Goal: Find specific page/section: Find specific page/section

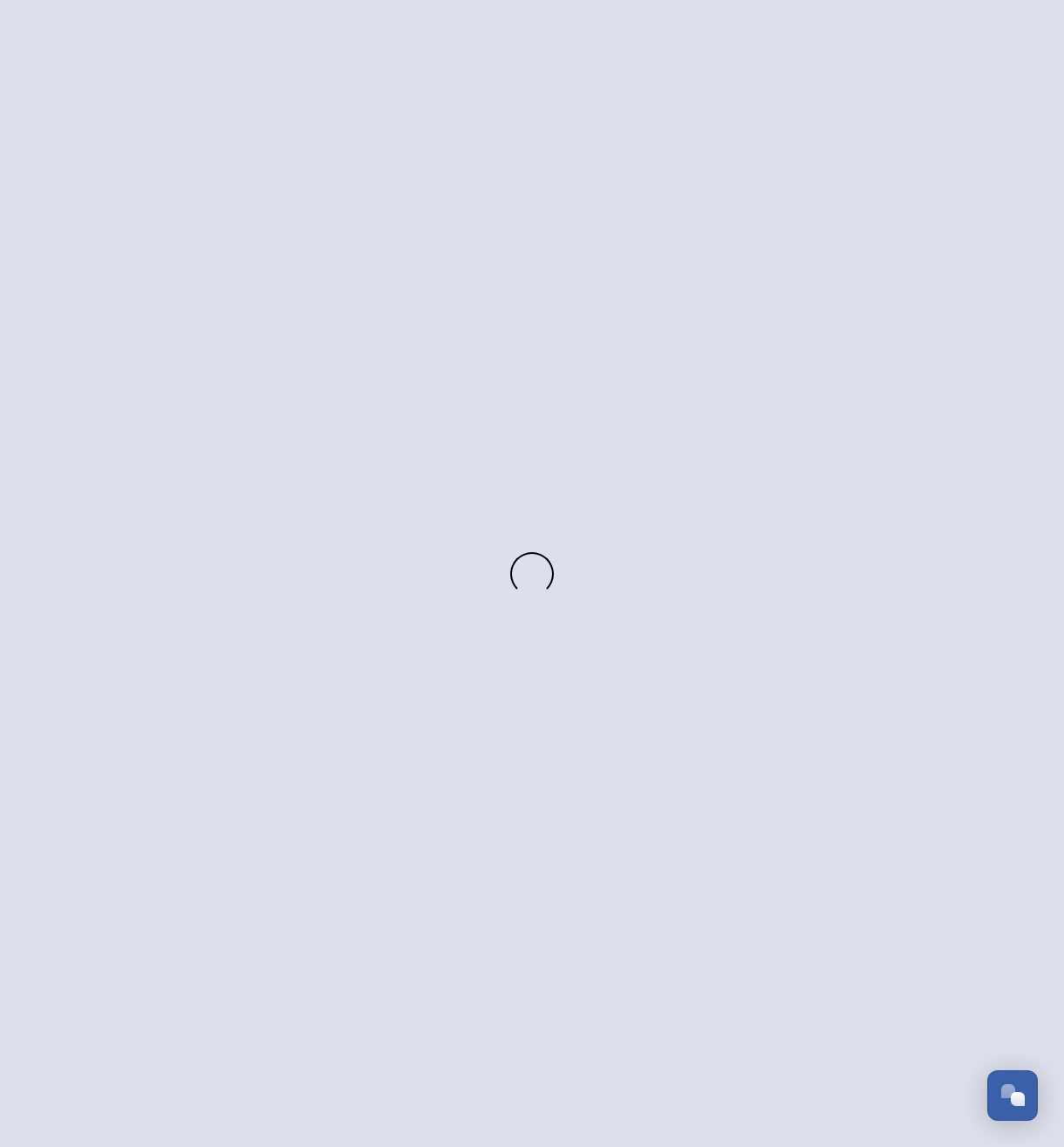
scroll to position [2972, 0]
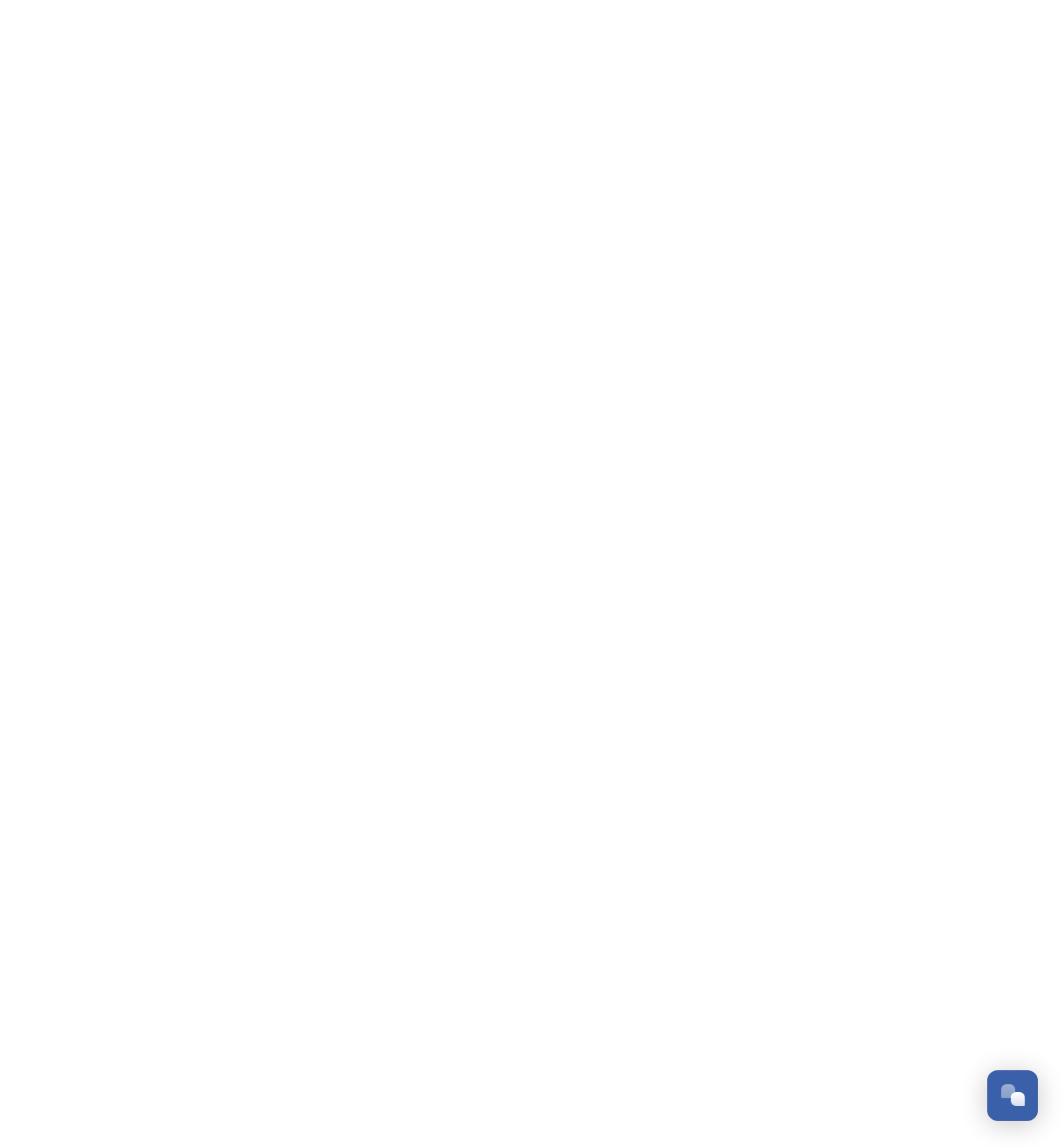
scroll to position [2972, 0]
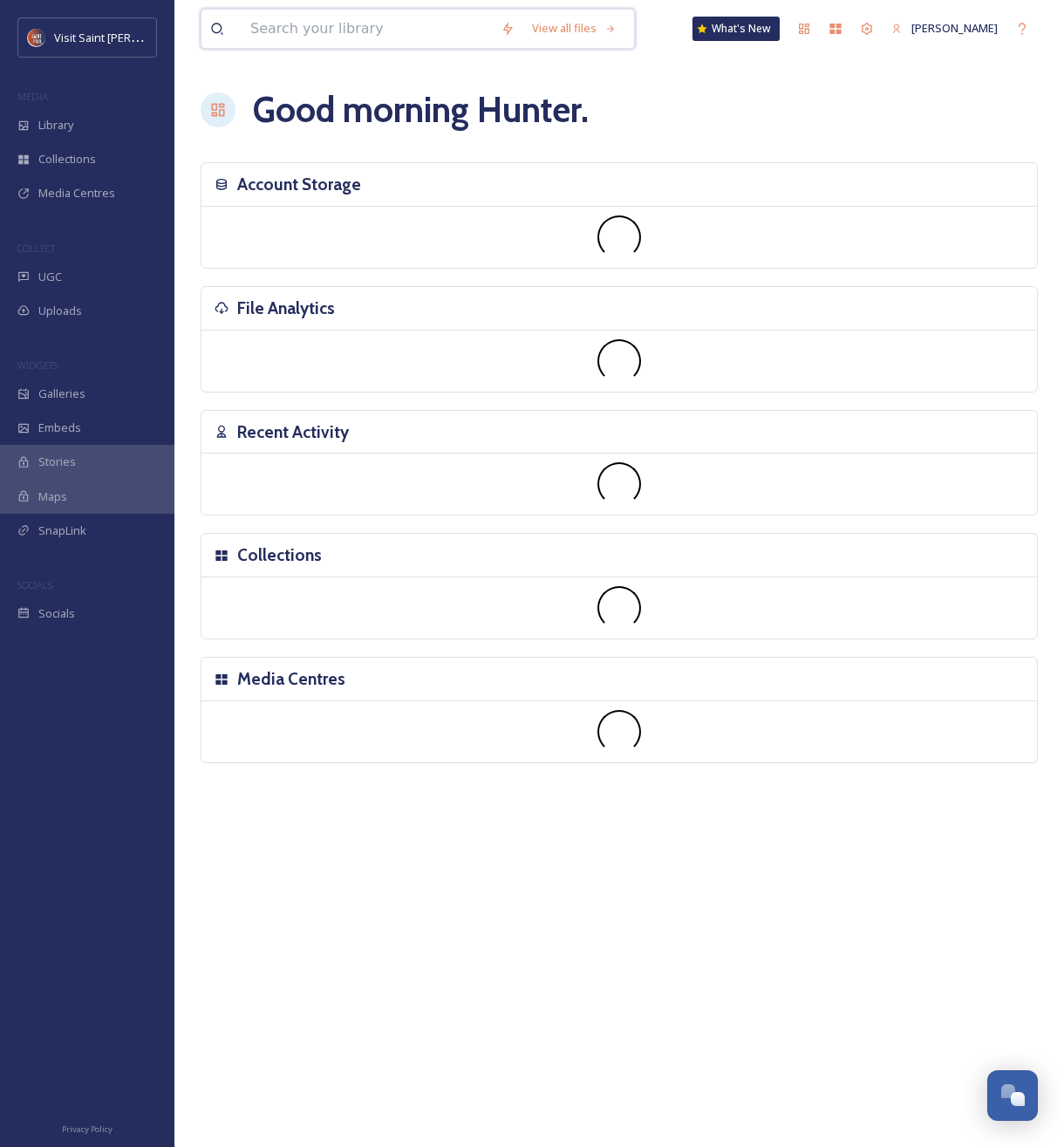
click at [296, 35] on input at bounding box center [367, 29] width 251 height 39
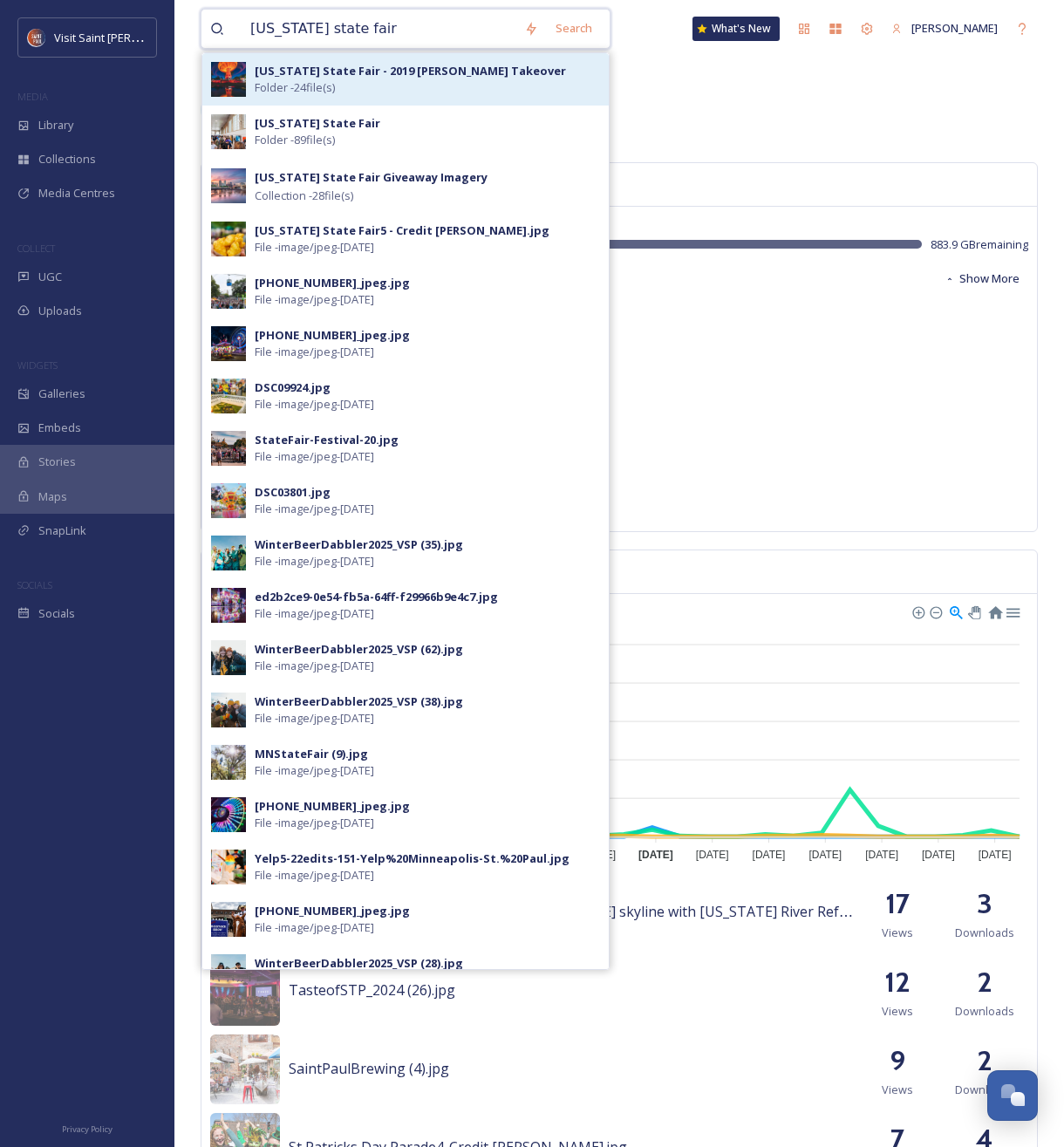
type input "minnesota state fair"
click at [340, 88] on div "Minnesota State Fair - 2019 Lane Pelovsky Takeover Folder - 24 file(s)" at bounding box center [427, 79] width 346 height 33
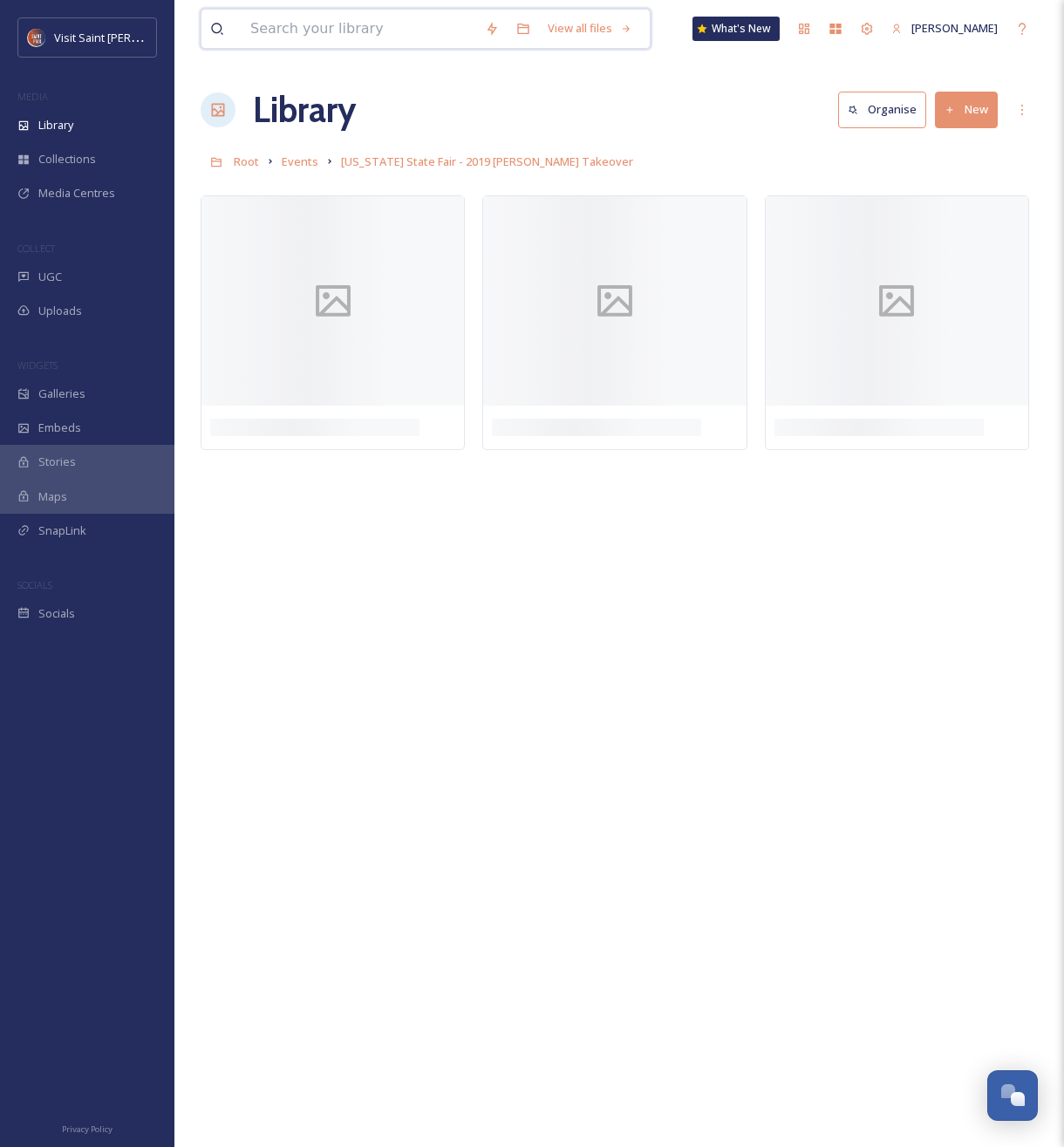
click at [368, 32] on input at bounding box center [359, 29] width 234 height 39
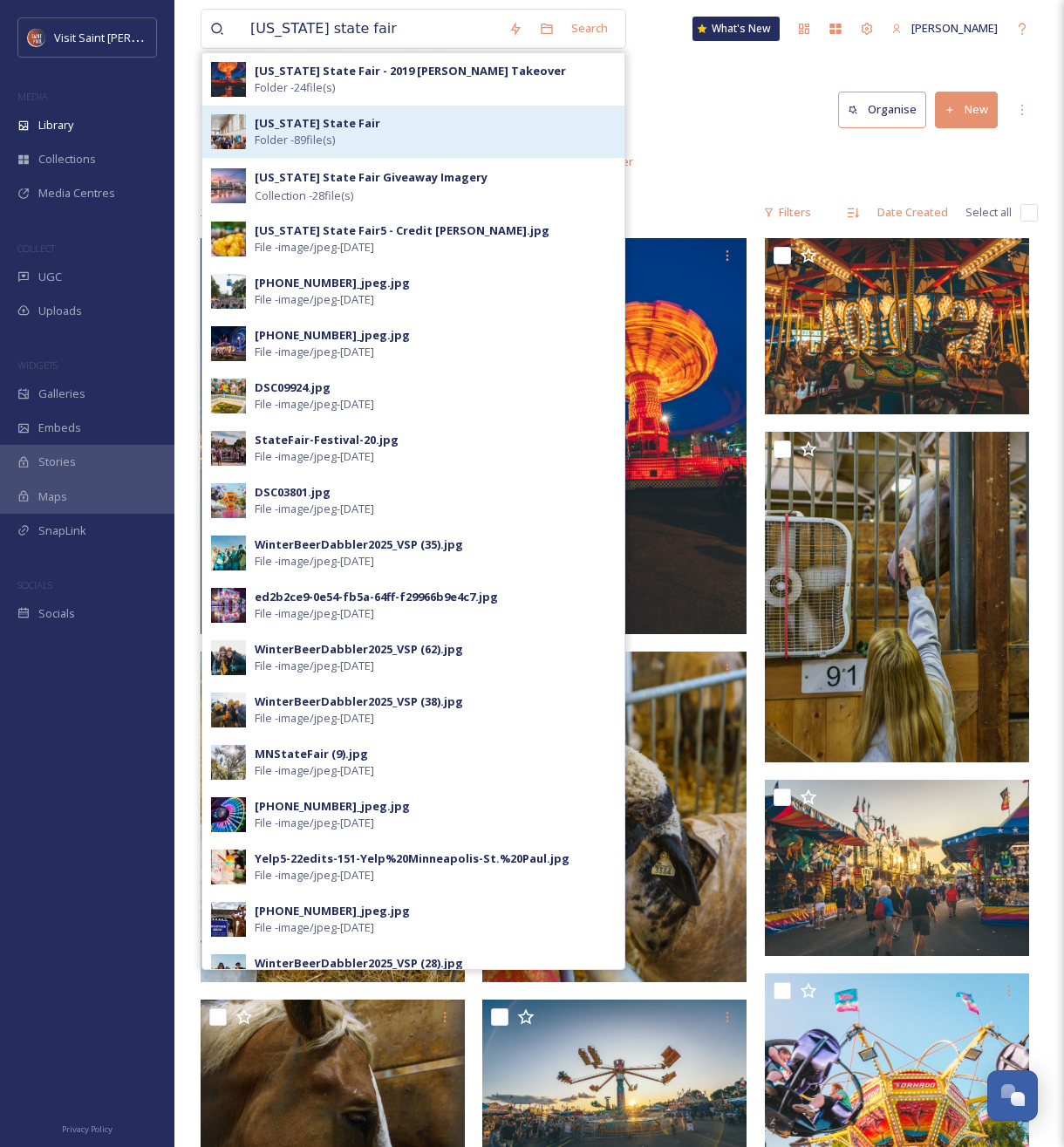
click at [347, 112] on div "Minnesota State Fair Folder - 89 file(s)" at bounding box center [413, 132] width 422 height 52
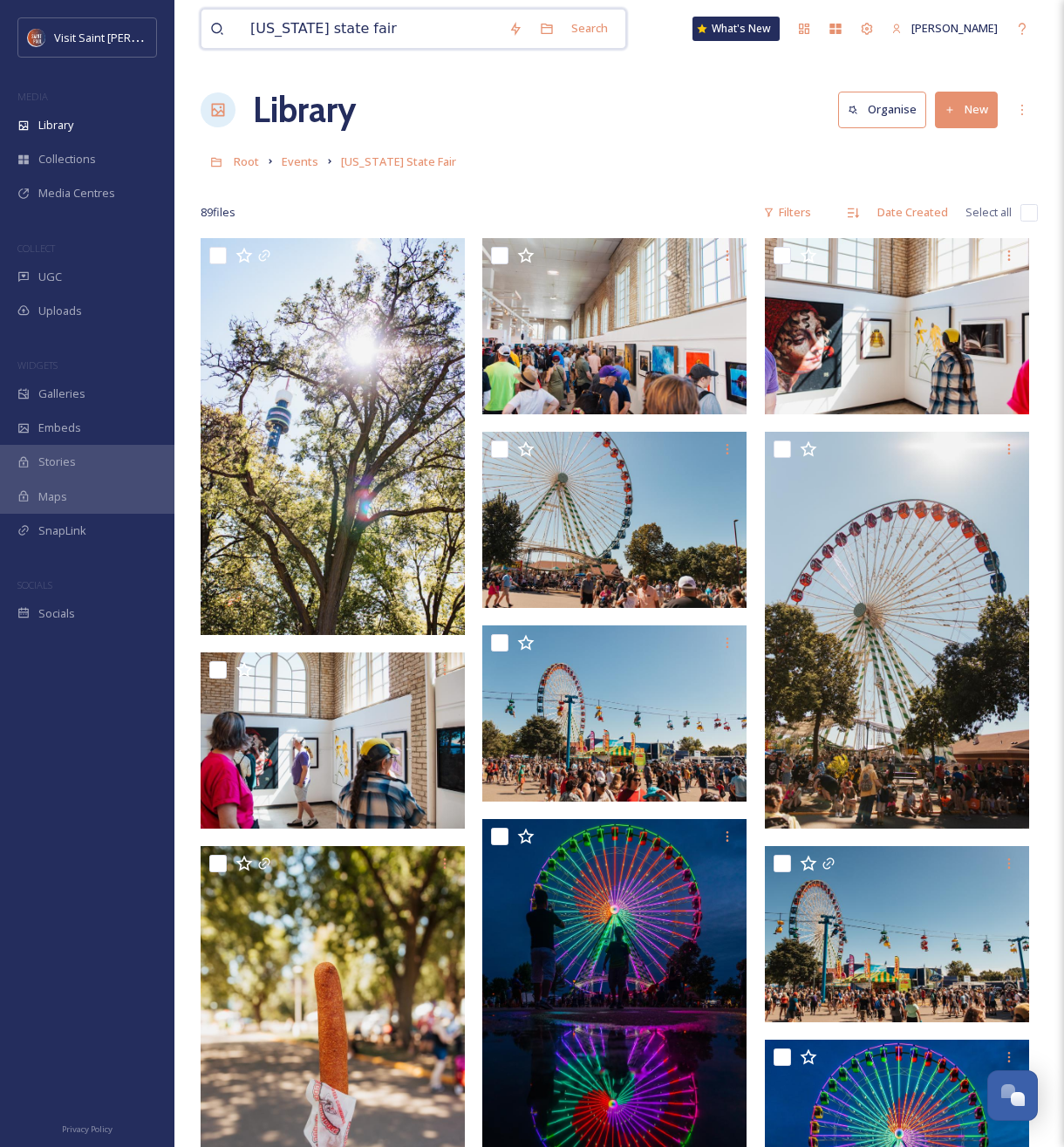
click at [386, 30] on input "minnesota state fair" at bounding box center [371, 29] width 258 height 39
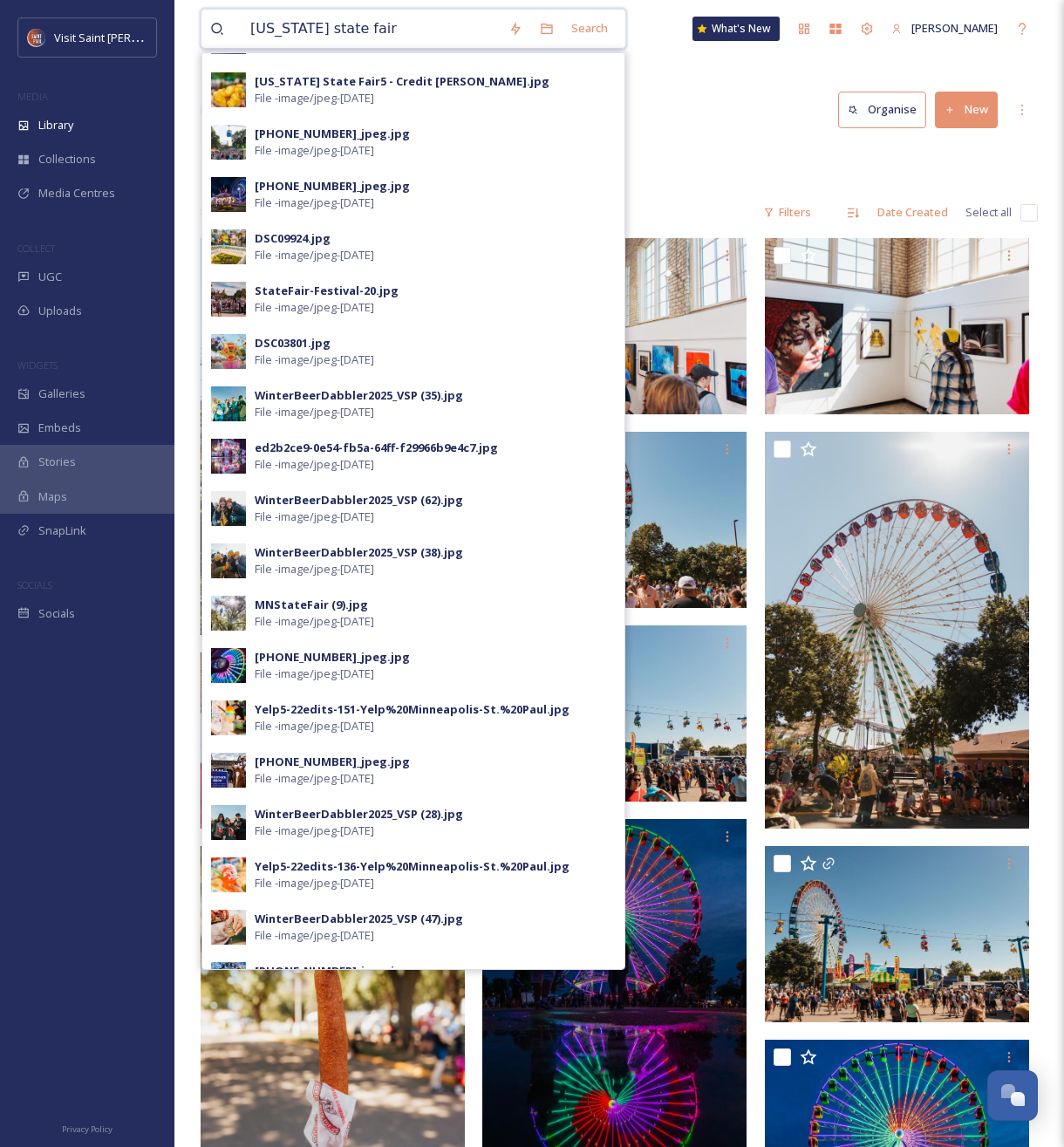
scroll to position [153, 0]
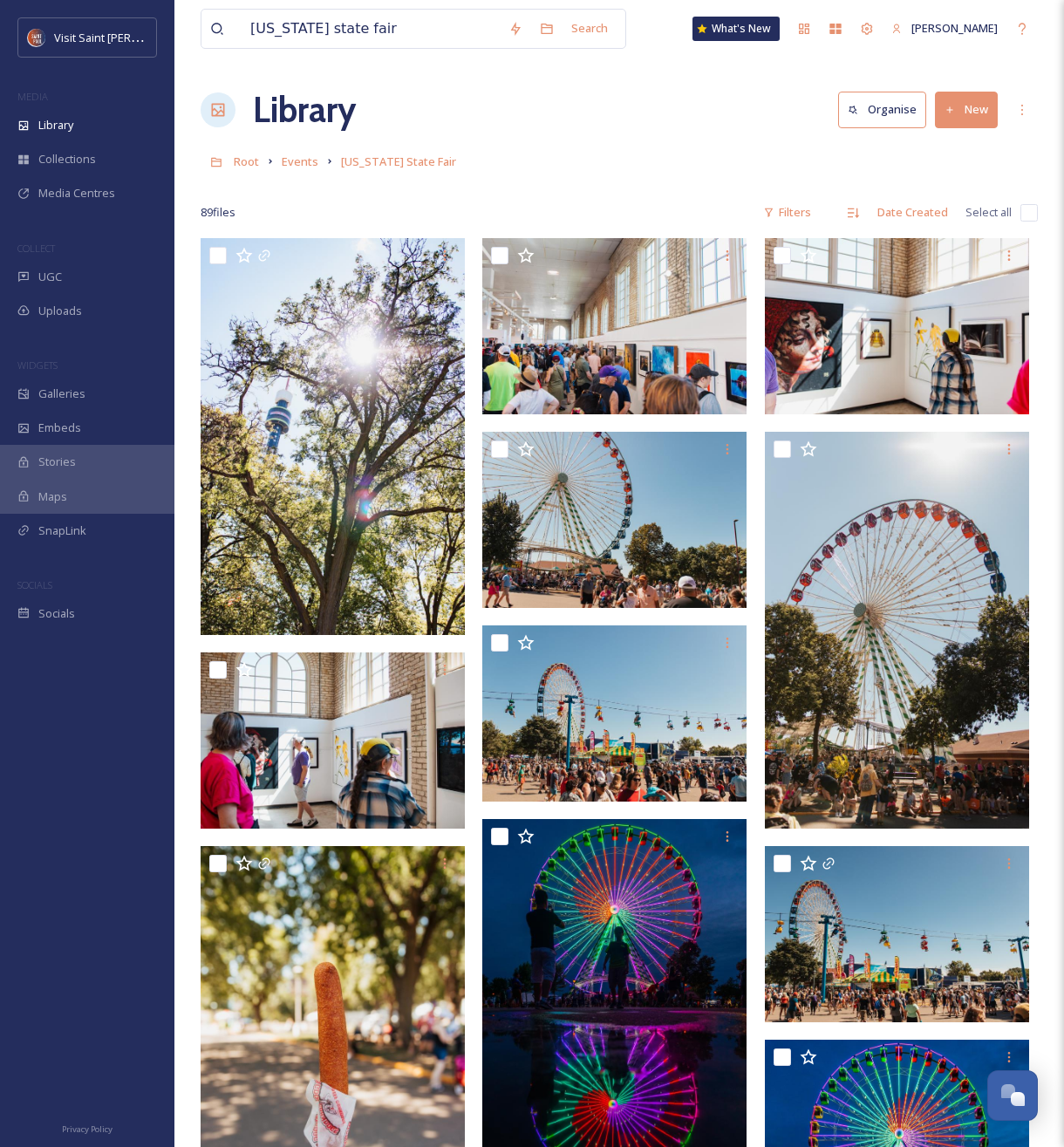
click at [664, 129] on div "Library Organise New" at bounding box center [619, 109] width 837 height 52
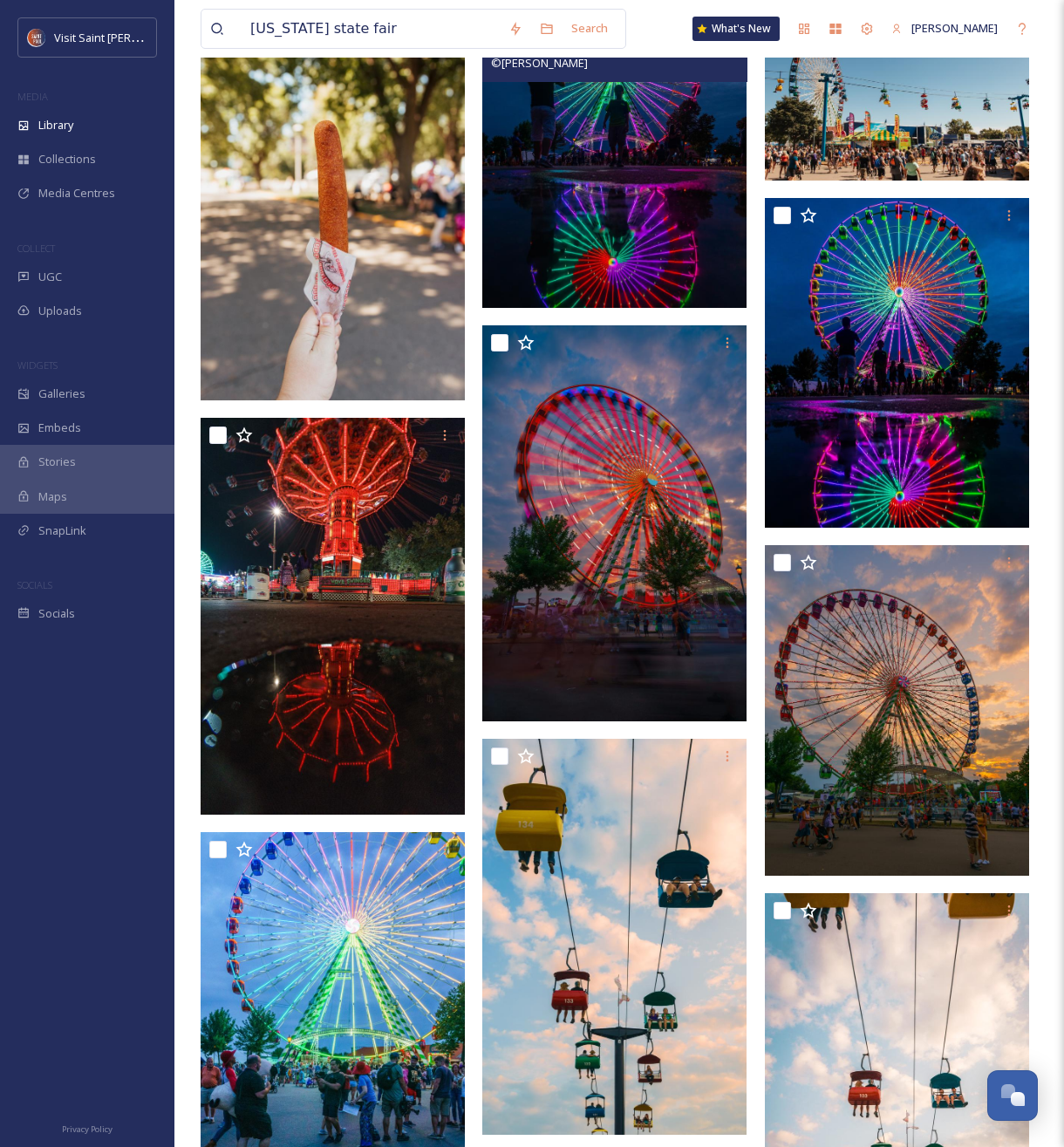
scroll to position [0, 0]
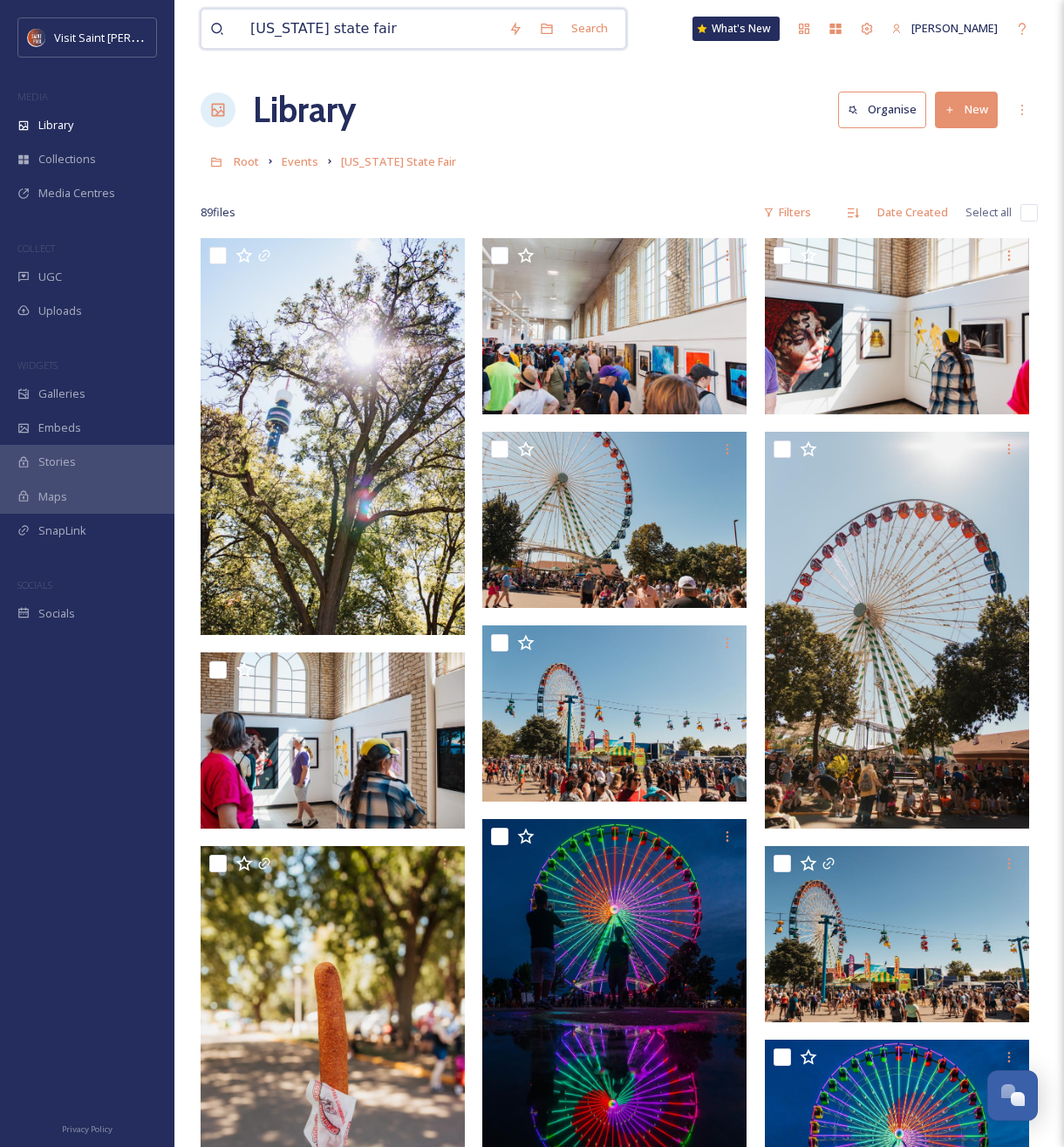
click at [404, 22] on input "minnesota state fair" at bounding box center [371, 29] width 258 height 39
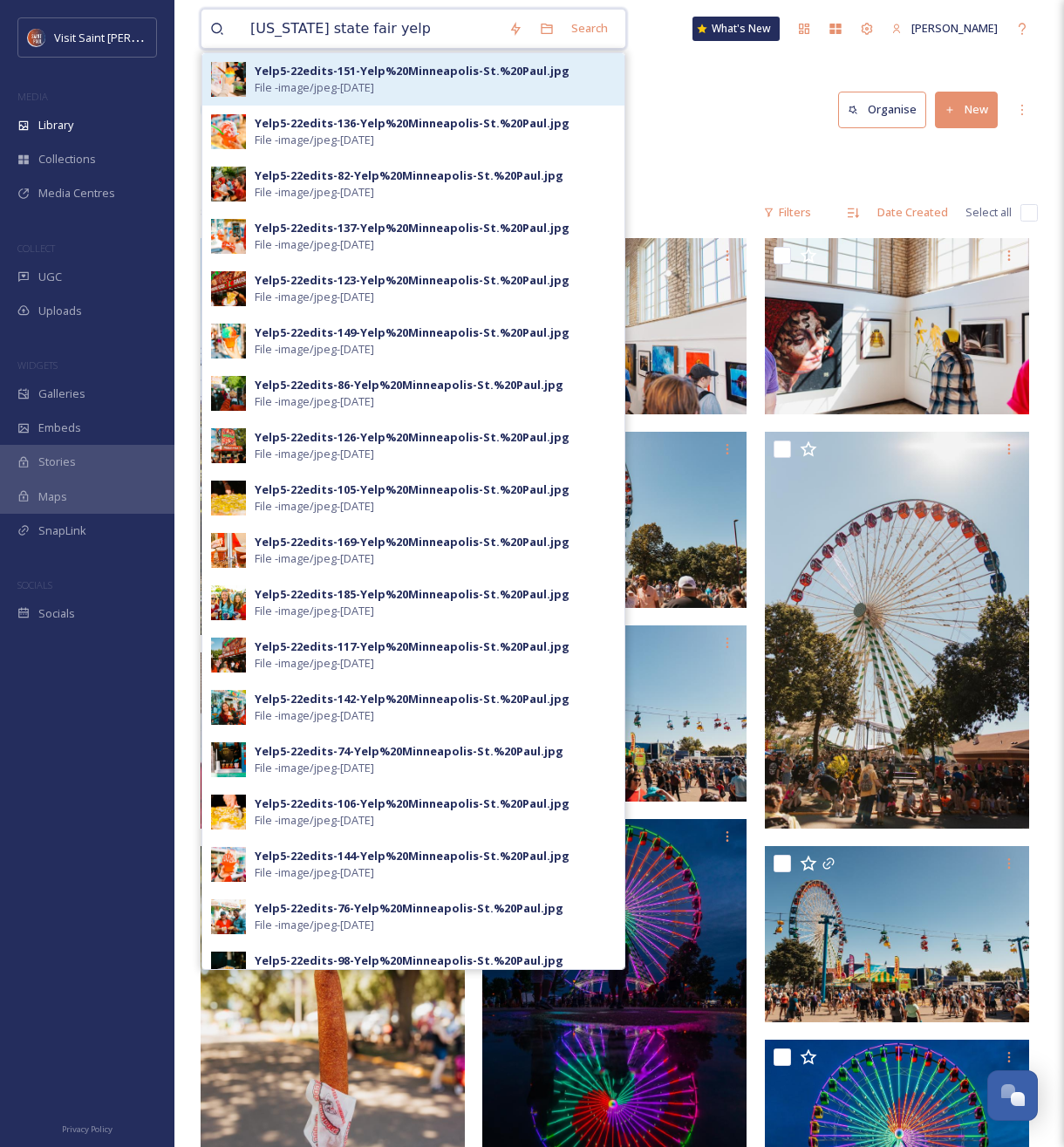
type input "minnesota state fair yelp"
click at [387, 77] on div "Yelp5-22edits-151-Yelp%20Minneapolis-St.%20Paul.jpg" at bounding box center [411, 71] width 315 height 16
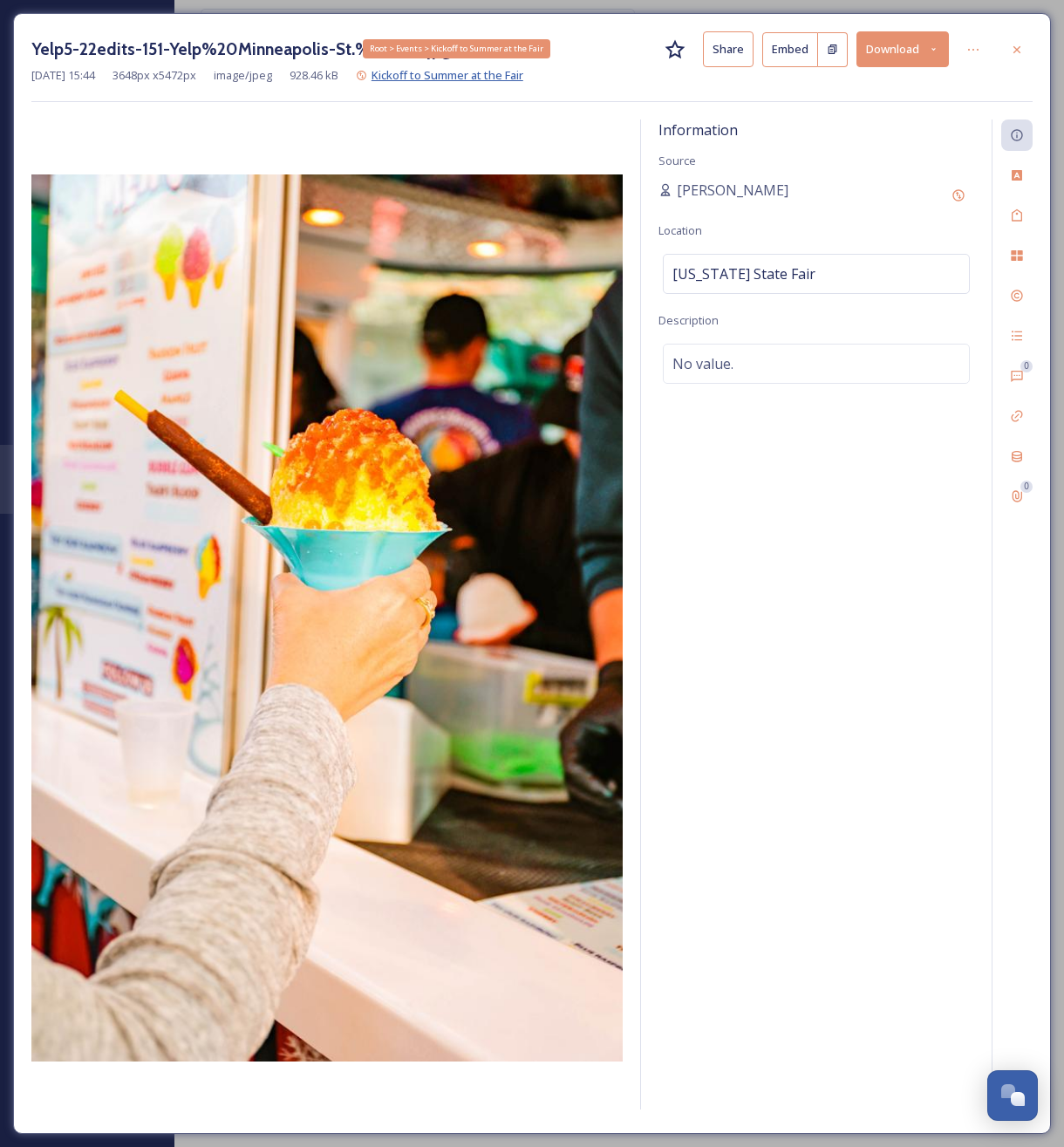
click at [444, 79] on span "Kickoff to Summer at the Fair" at bounding box center [447, 75] width 152 height 15
